Goal: Information Seeking & Learning: Find specific page/section

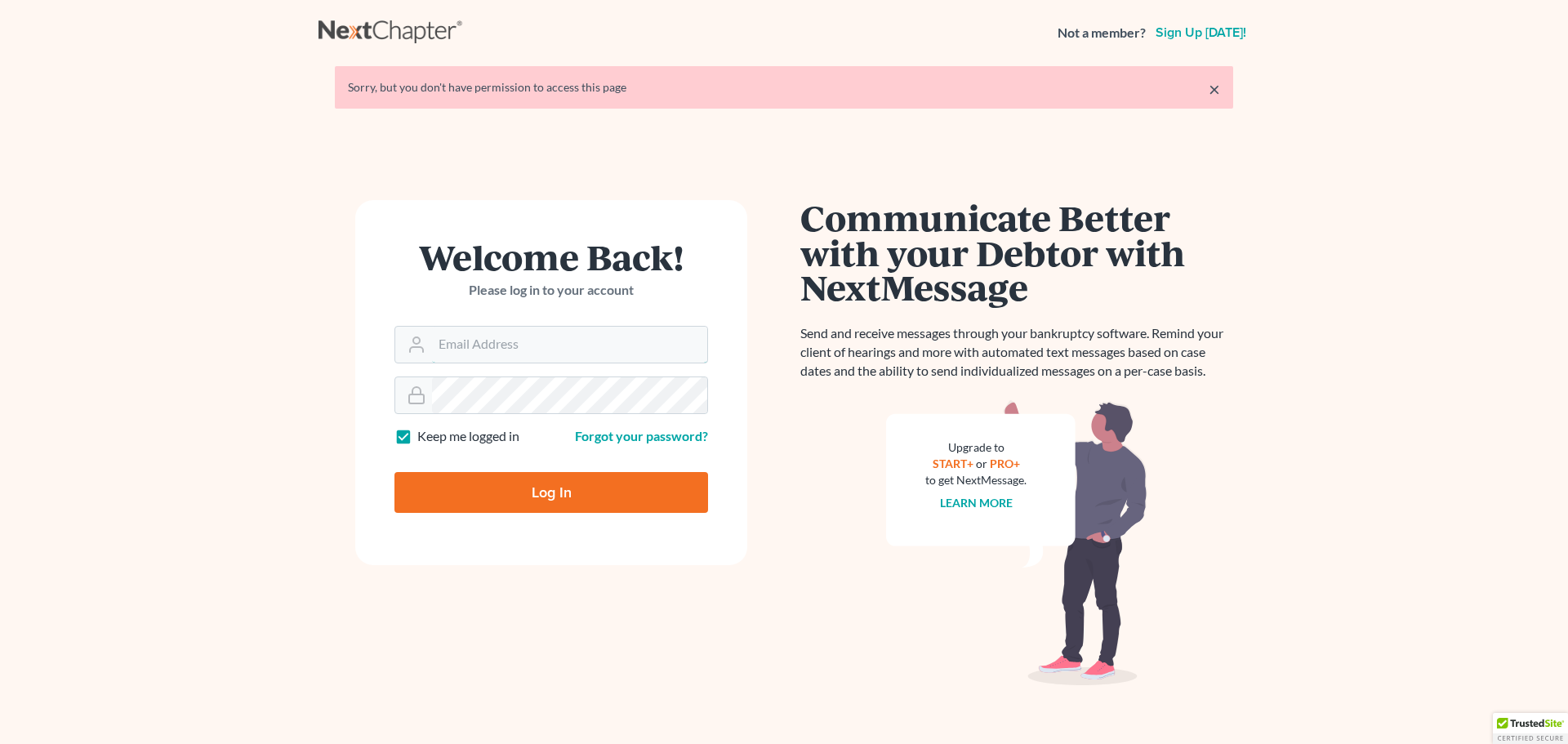
type input "[EMAIL_ADDRESS][DOMAIN_NAME]"
click at [534, 480] on input "Log In" at bounding box center [551, 492] width 314 height 41
type input "Thinking..."
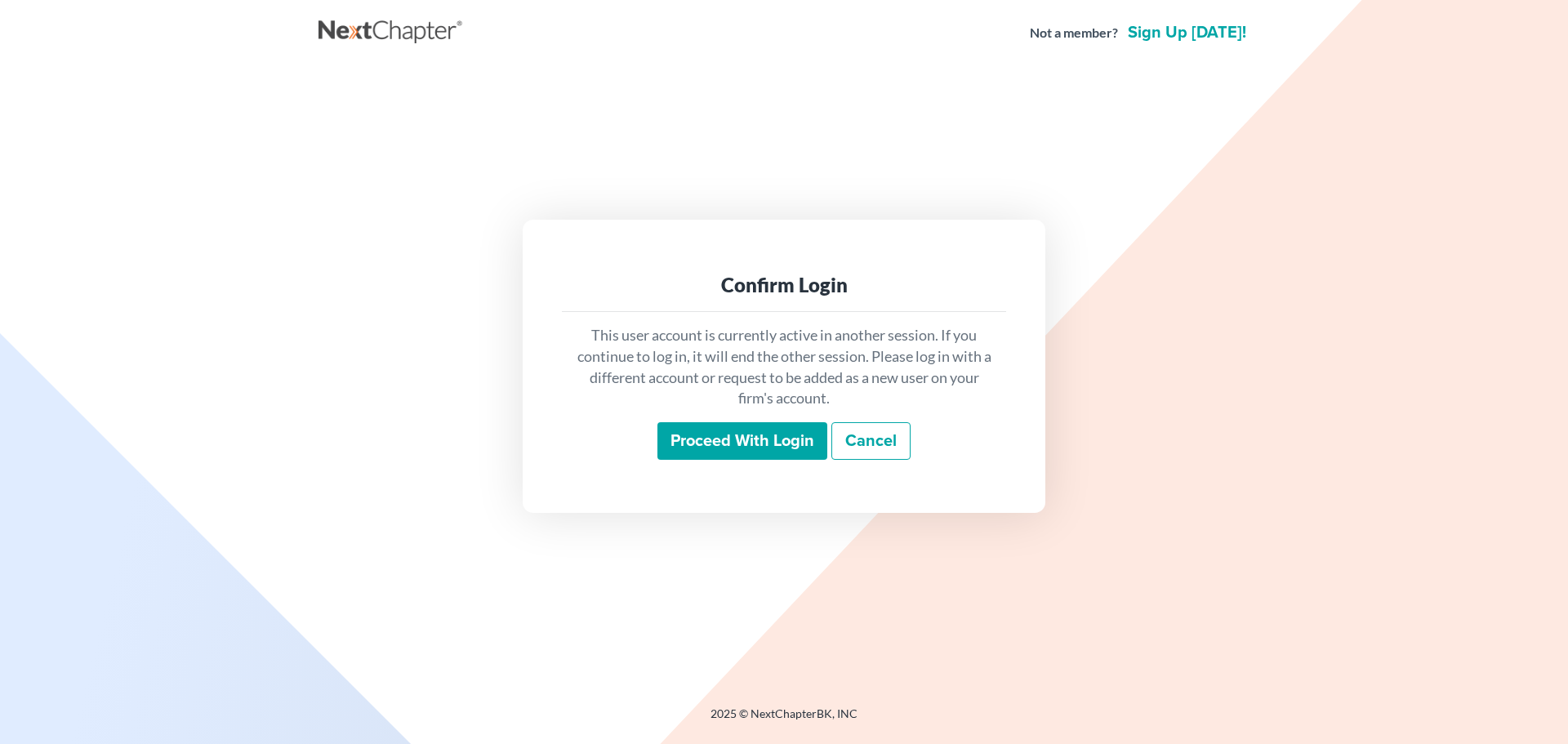
click at [754, 437] on input "Proceed with login" at bounding box center [742, 441] width 170 height 38
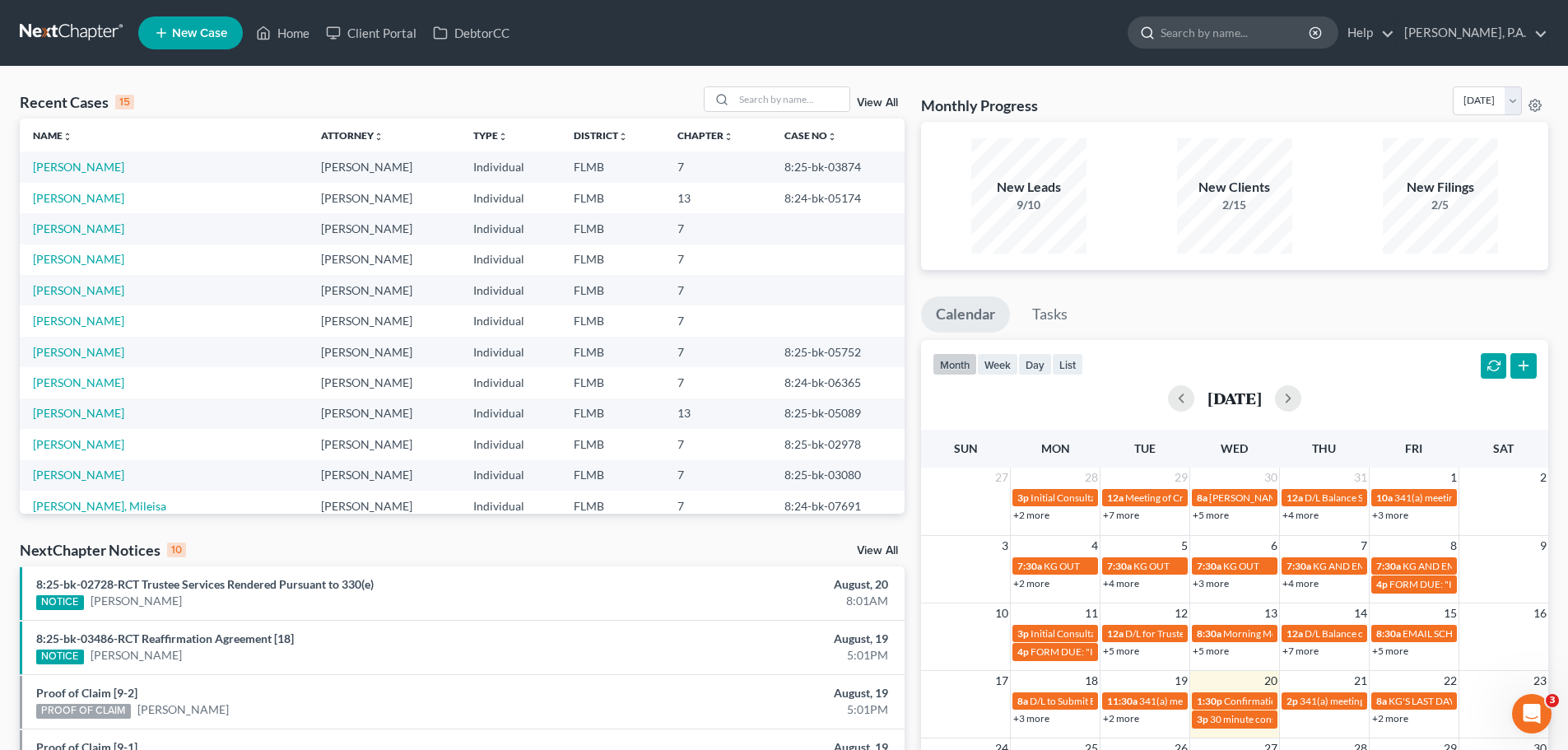
click at [1254, 27] on input "search" at bounding box center [1236, 32] width 150 height 31
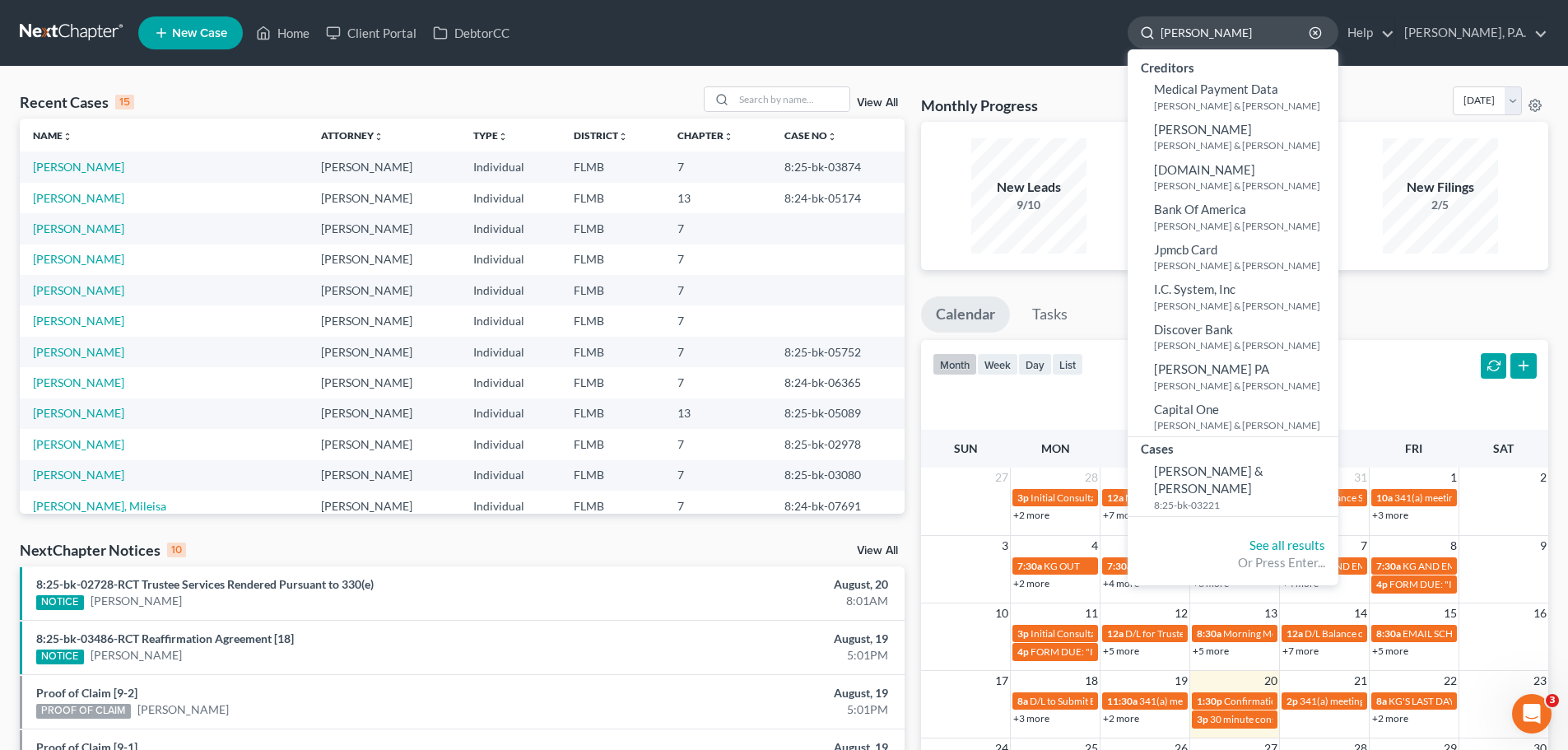
click at [1217, 36] on input "[PERSON_NAME]" at bounding box center [1236, 32] width 150 height 31
type input "[PERSON_NAME]"
click at [1322, 32] on icon "button" at bounding box center [1315, 33] width 13 height 13
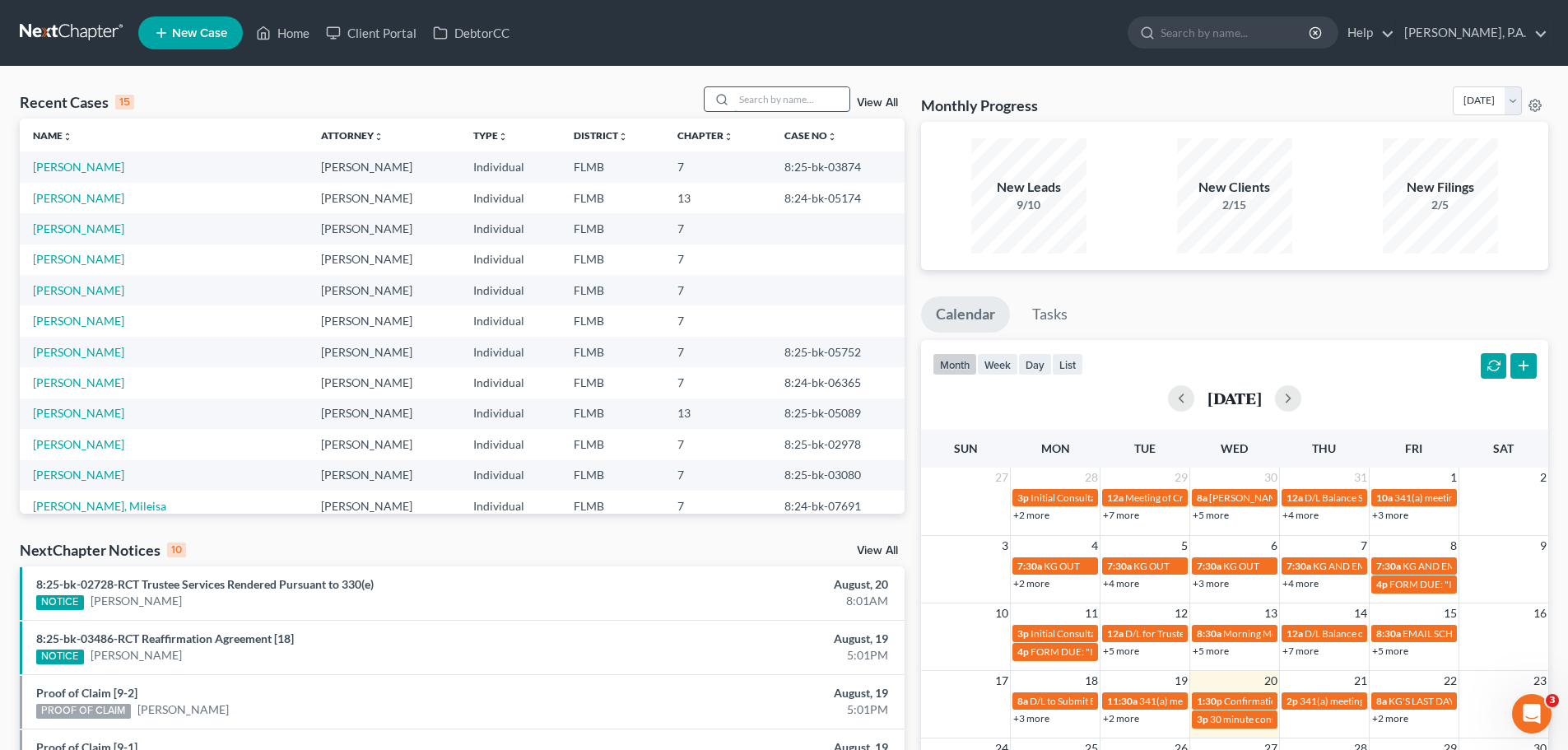
click at [808, 97] on input "search" at bounding box center [791, 99] width 115 height 24
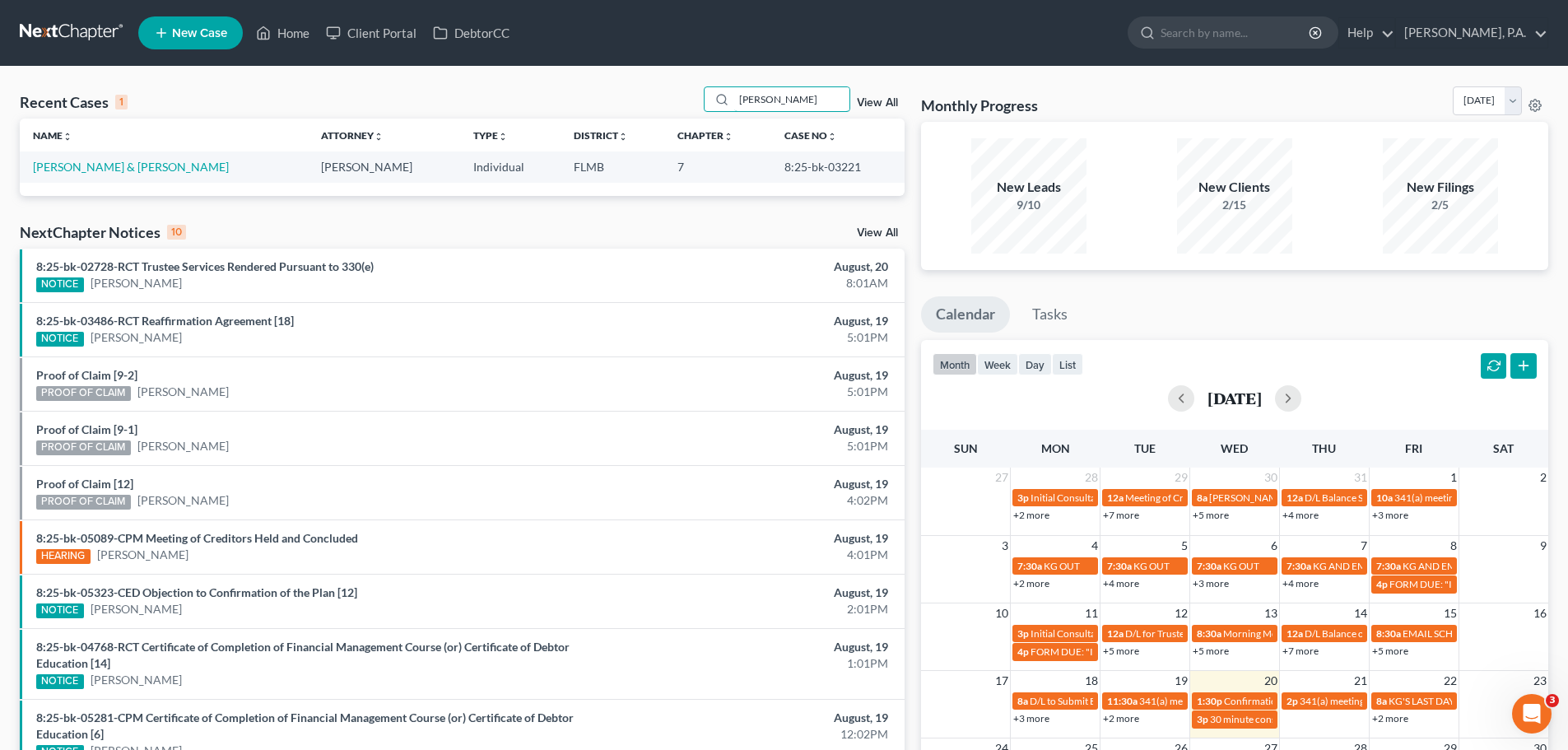
type input "[PERSON_NAME]"
click at [108, 169] on link "[PERSON_NAME] & [PERSON_NAME]" at bounding box center [131, 166] width 196 height 14
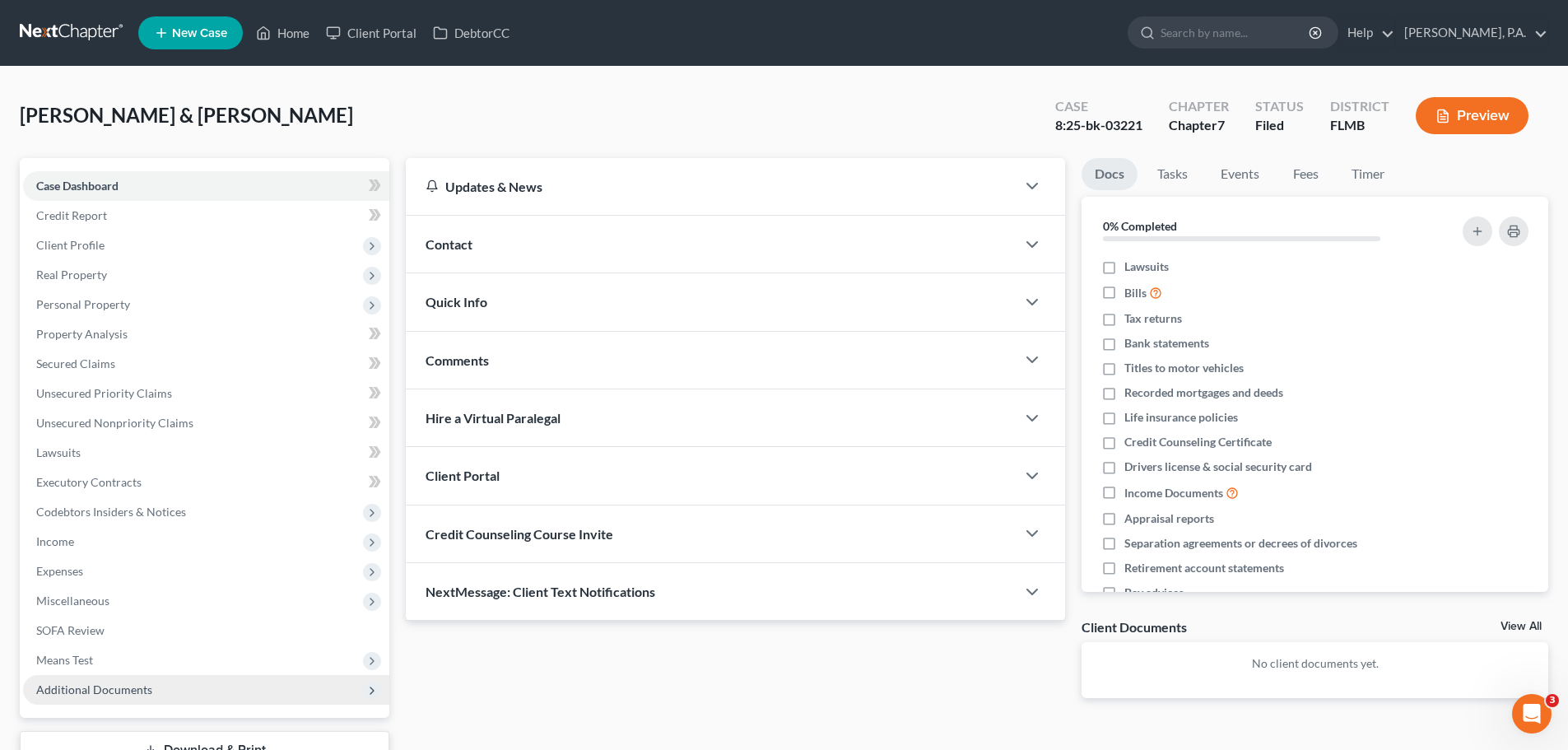
click at [158, 685] on span "Additional Documents" at bounding box center [206, 690] width 366 height 30
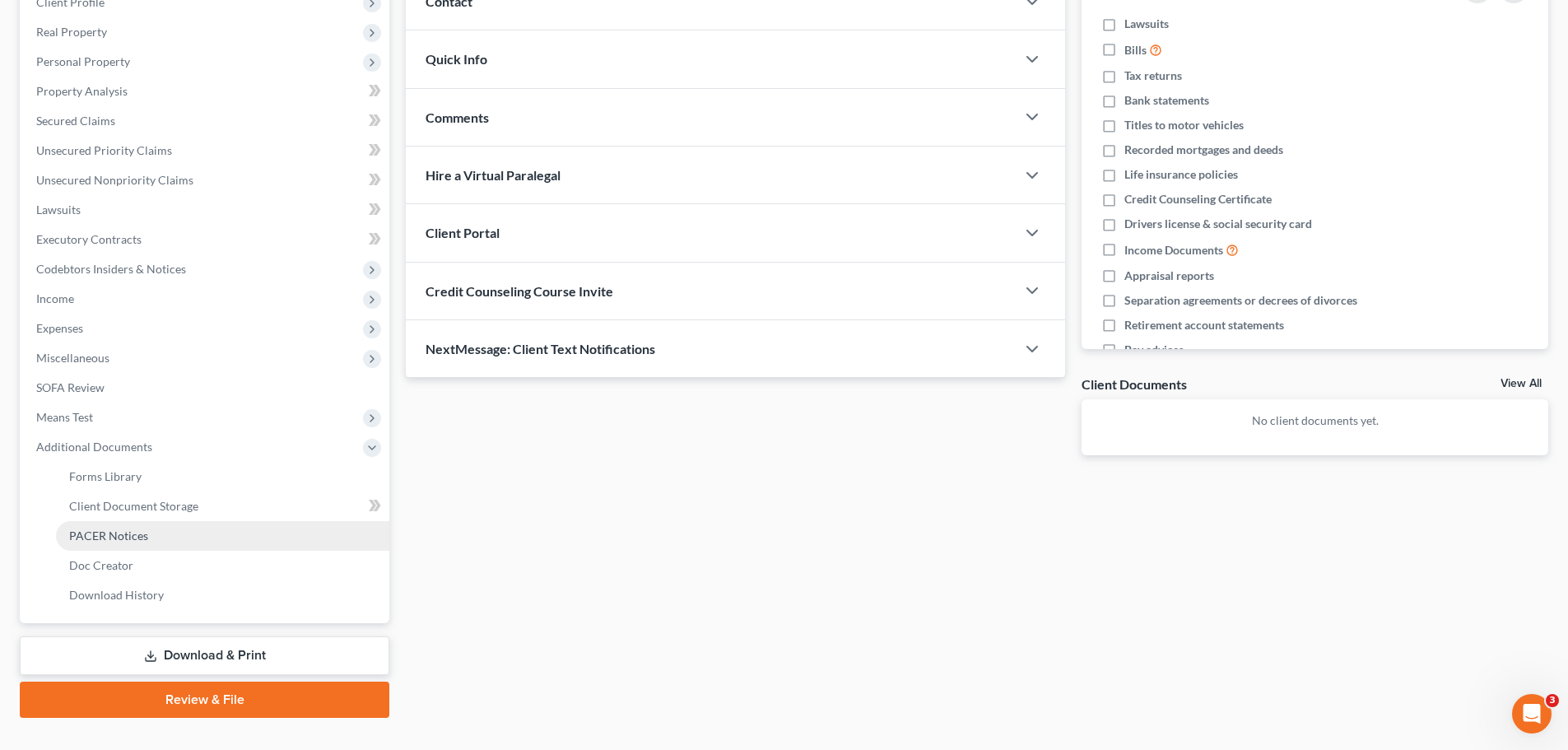
scroll to position [247, 0]
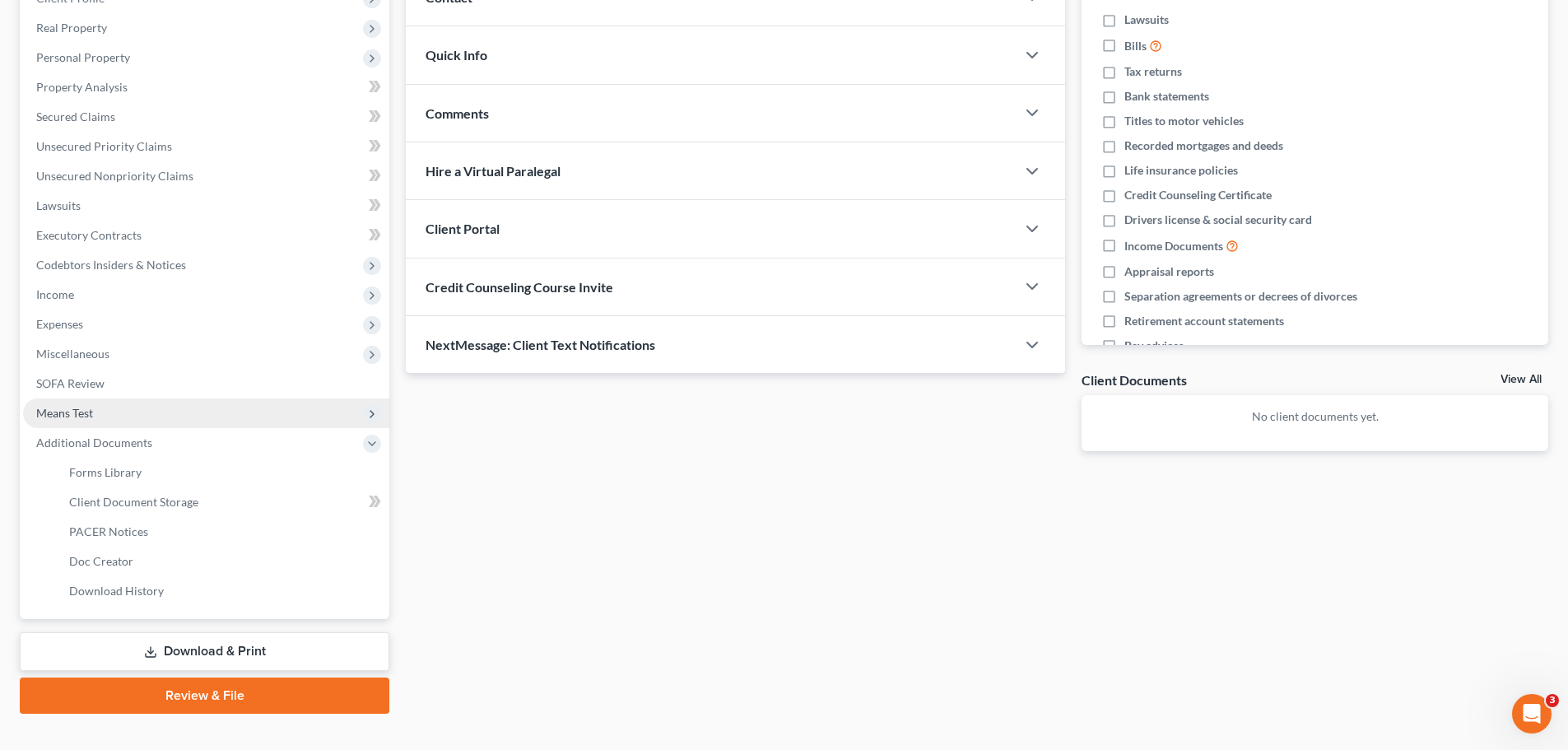
click at [78, 420] on span "Means Test" at bounding box center [206, 413] width 366 height 30
drag, startPoint x: 107, startPoint y: 390, endPoint x: 123, endPoint y: 398, distance: 17.9
click at [107, 392] on link "SOFA Review" at bounding box center [206, 383] width 366 height 30
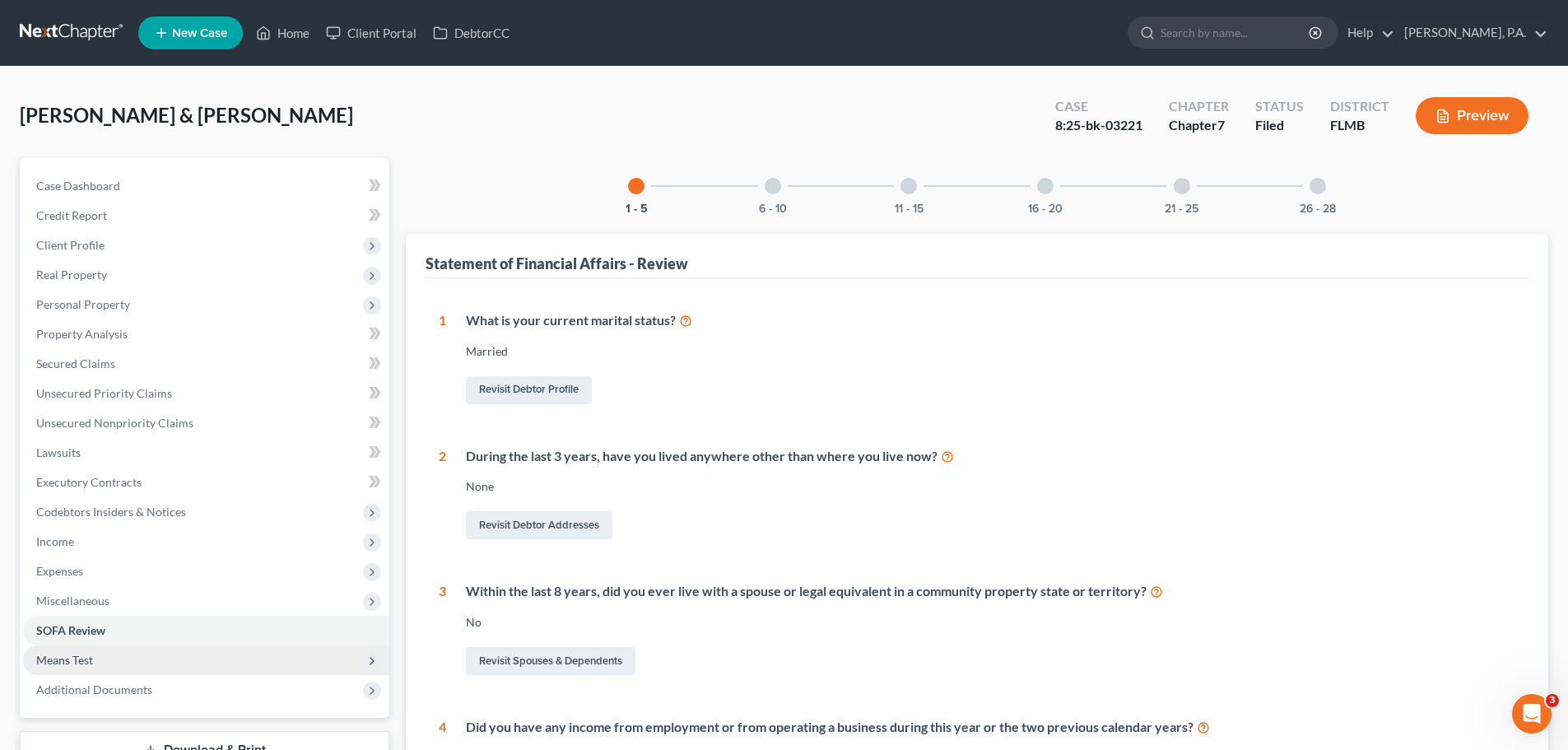
click at [92, 655] on span "Means Test" at bounding box center [64, 659] width 57 height 14
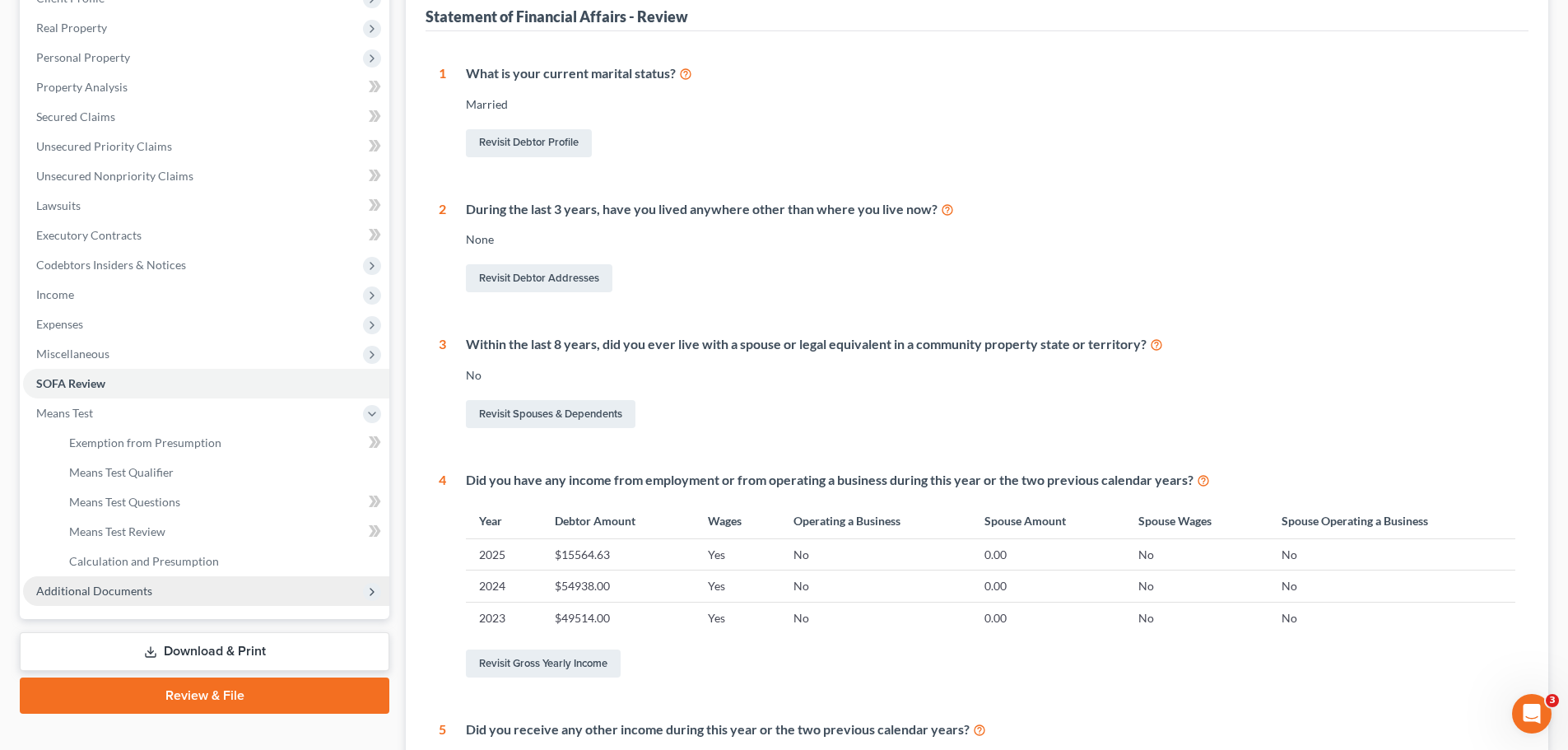
click at [176, 581] on span "Additional Documents" at bounding box center [206, 591] width 366 height 30
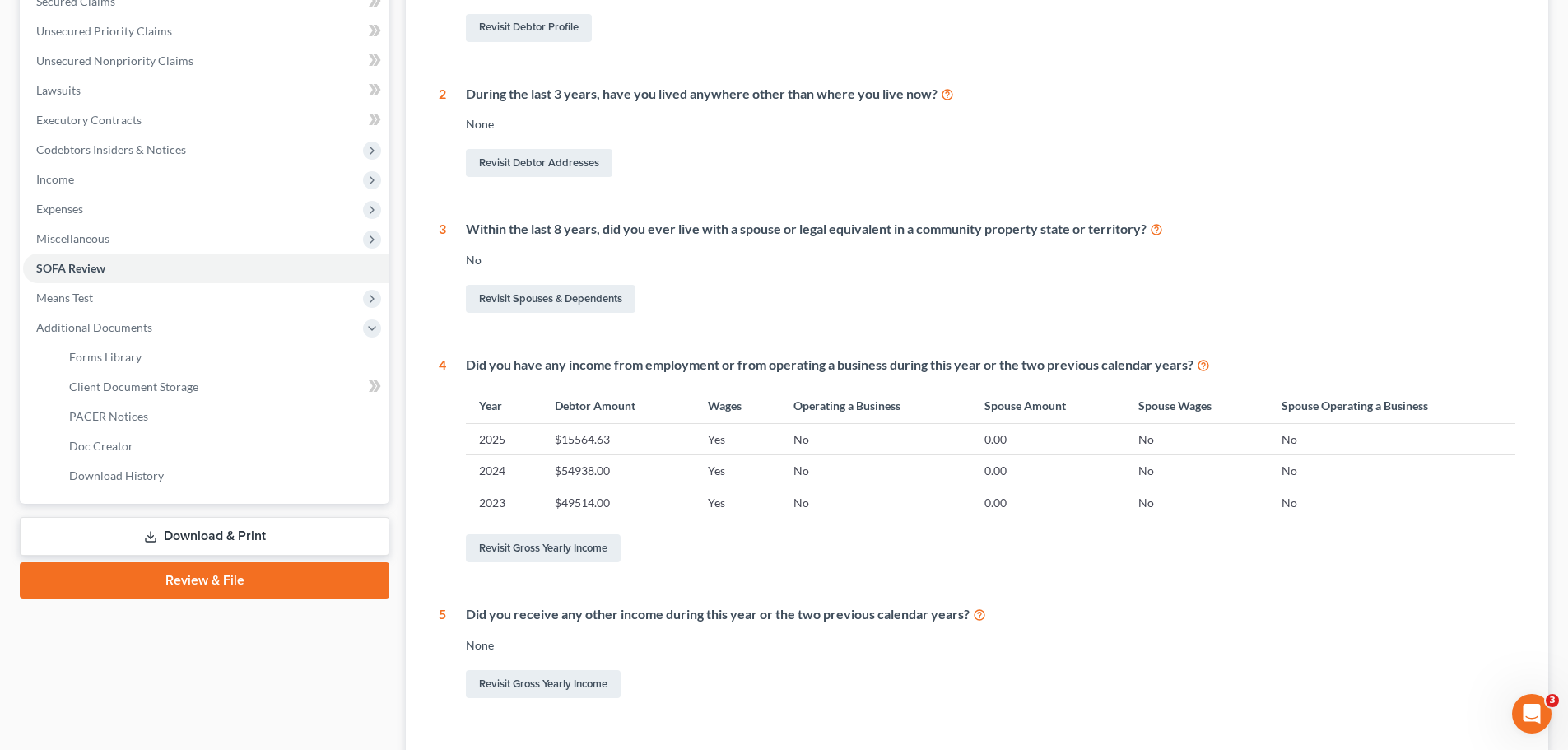
scroll to position [488, 0]
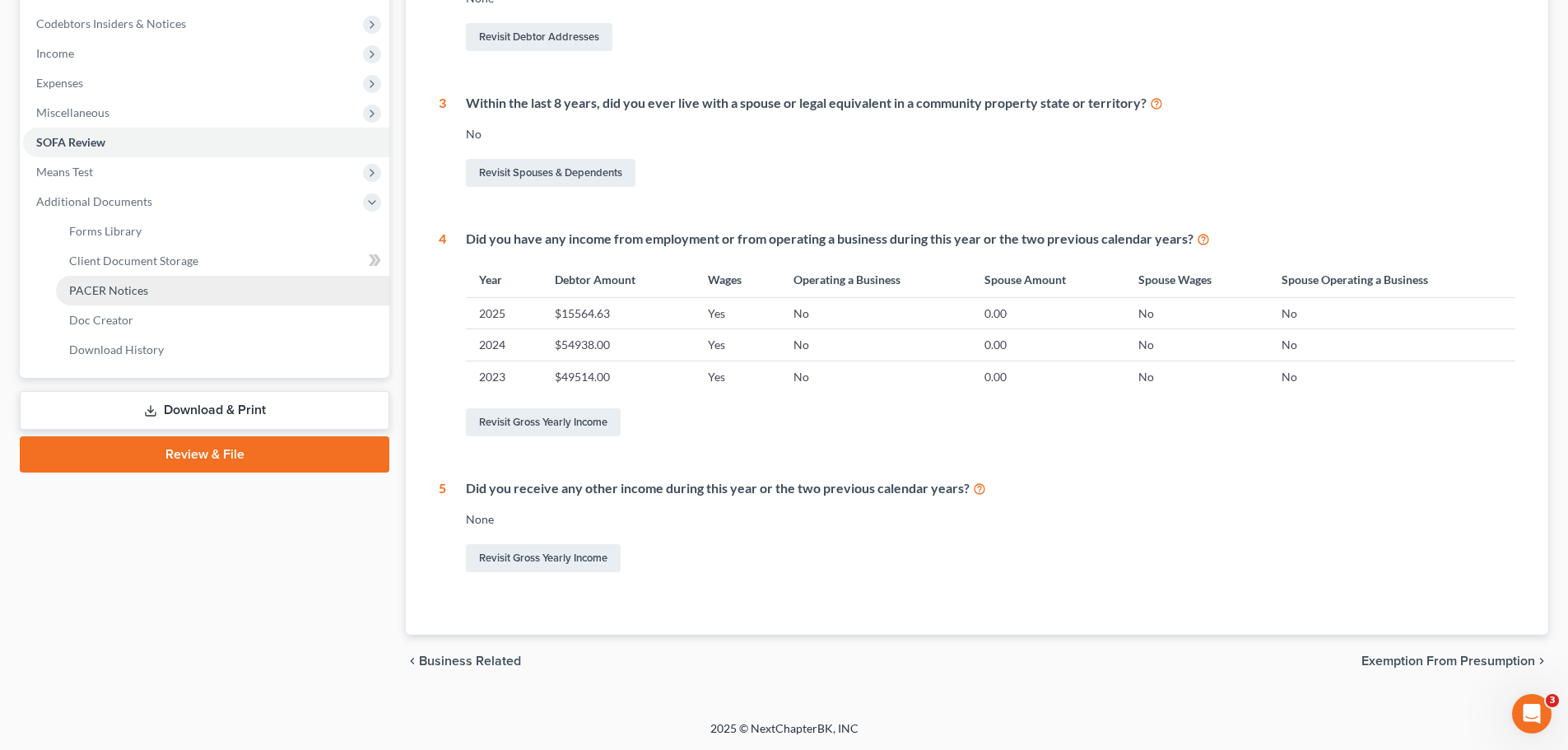
click at [110, 296] on span "PACER Notices" at bounding box center [109, 290] width 79 height 14
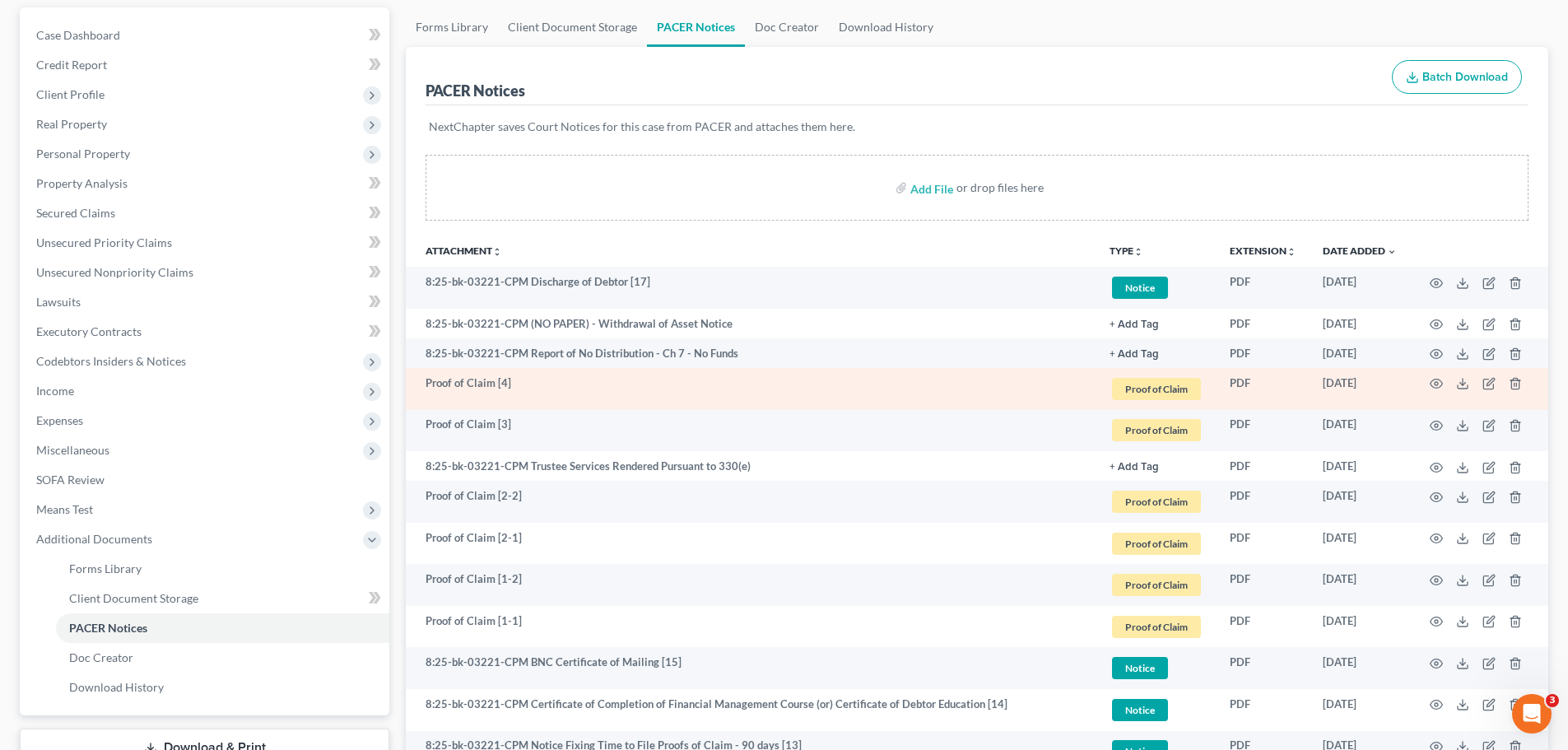
scroll to position [164, 0]
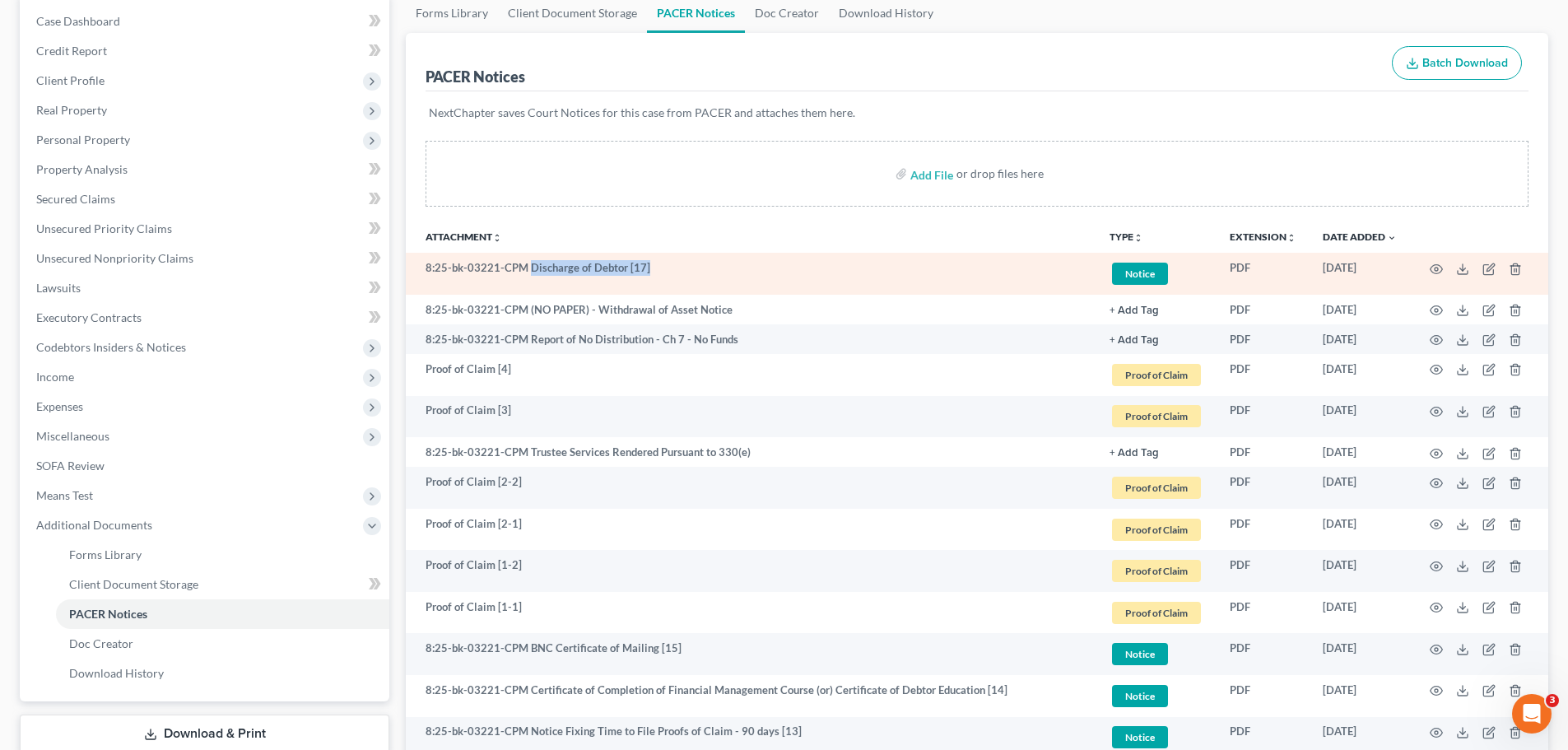
drag, startPoint x: 531, startPoint y: 270, endPoint x: 644, endPoint y: 264, distance: 113.2
click at [644, 264] on td "8:25-bk-03221-CPM Discharge of Debtor [17]" at bounding box center [751, 273] width 691 height 42
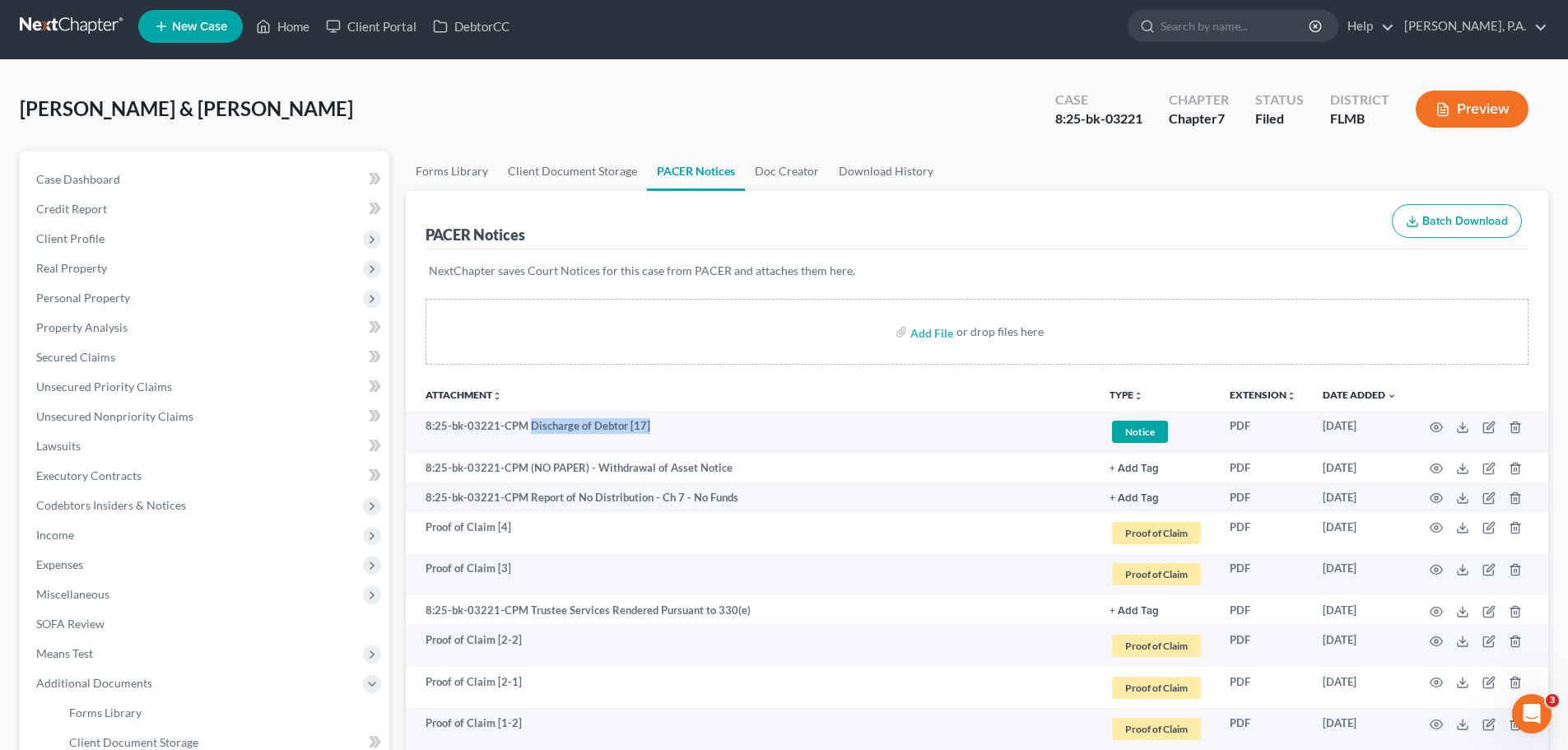
scroll to position [0, 0]
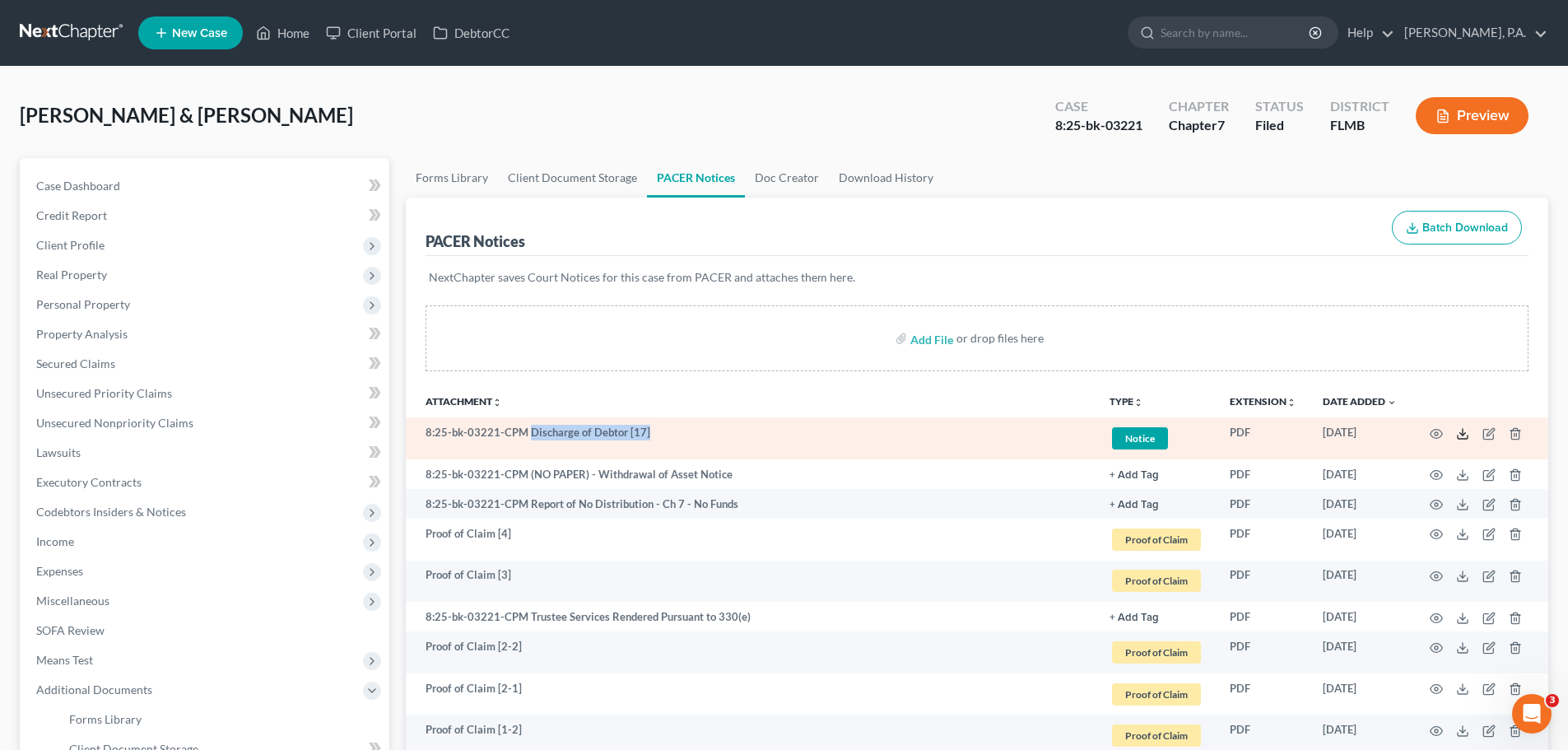
click at [1464, 434] on icon at bounding box center [1462, 434] width 13 height 13
click at [1338, 428] on td "[DATE]" at bounding box center [1360, 438] width 101 height 42
